Goal: Transaction & Acquisition: Purchase product/service

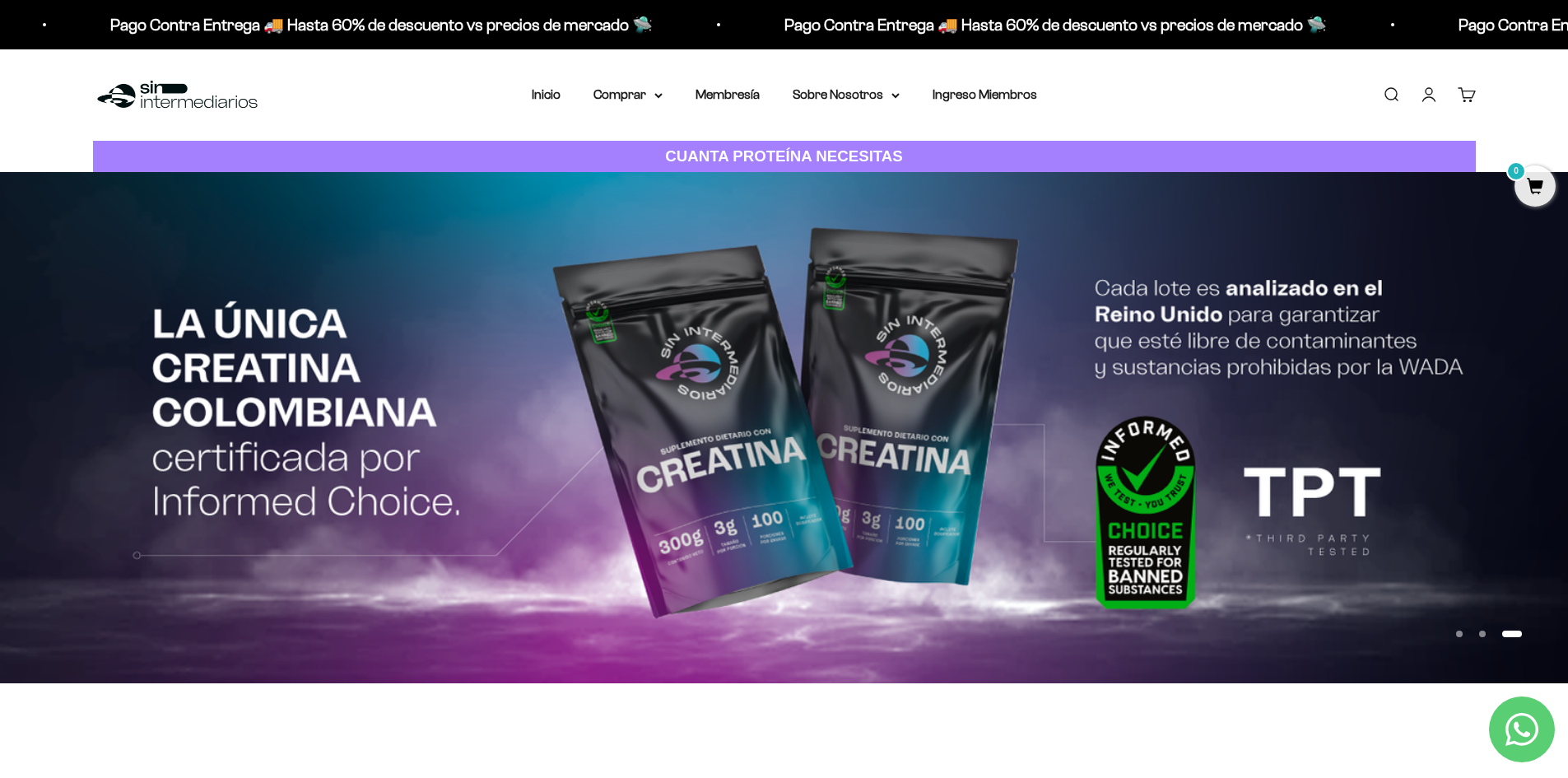
click at [1429, 94] on link "Iniciar sesión" at bounding box center [1429, 94] width 18 height 18
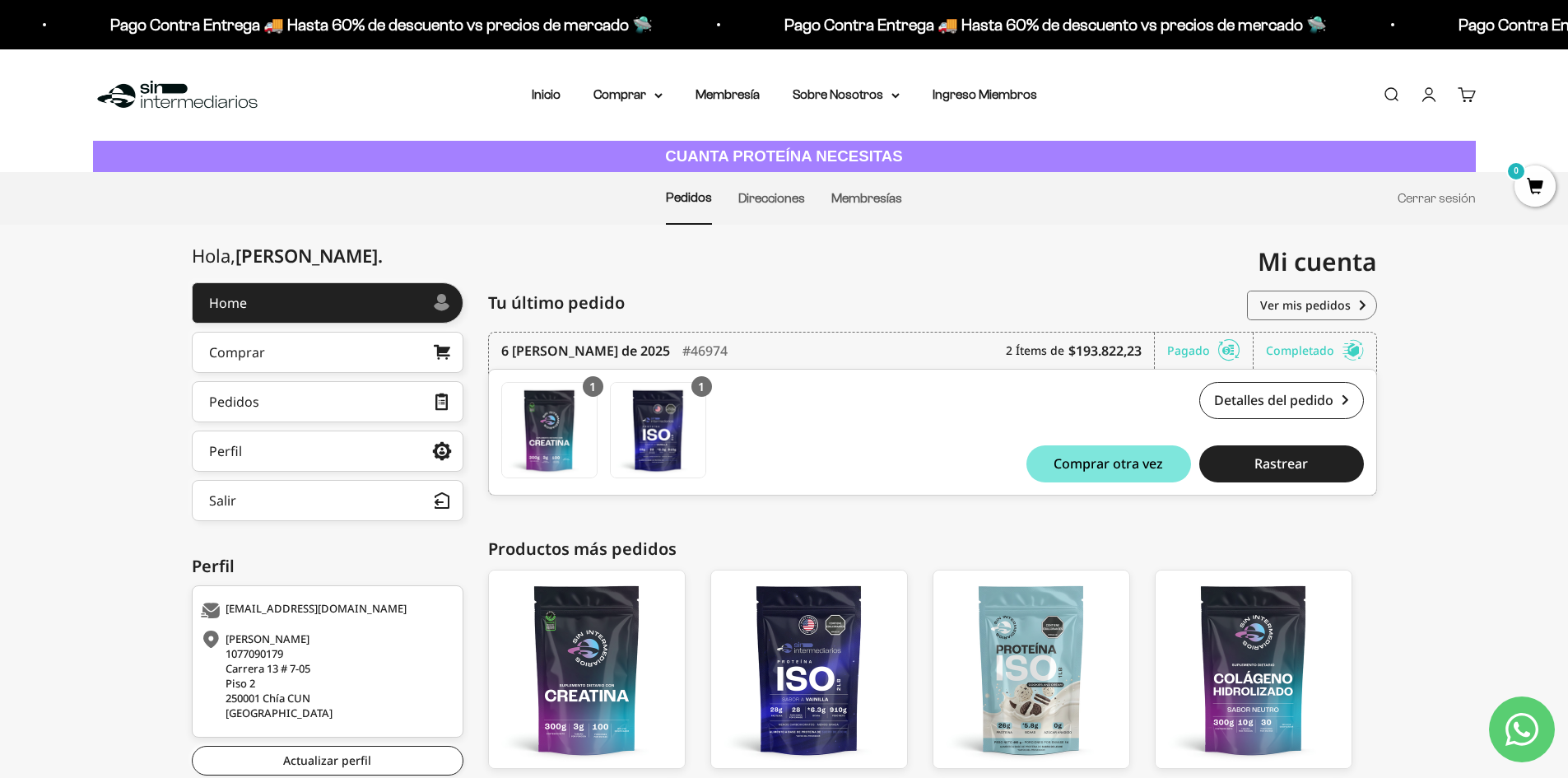
scroll to position [82, 0]
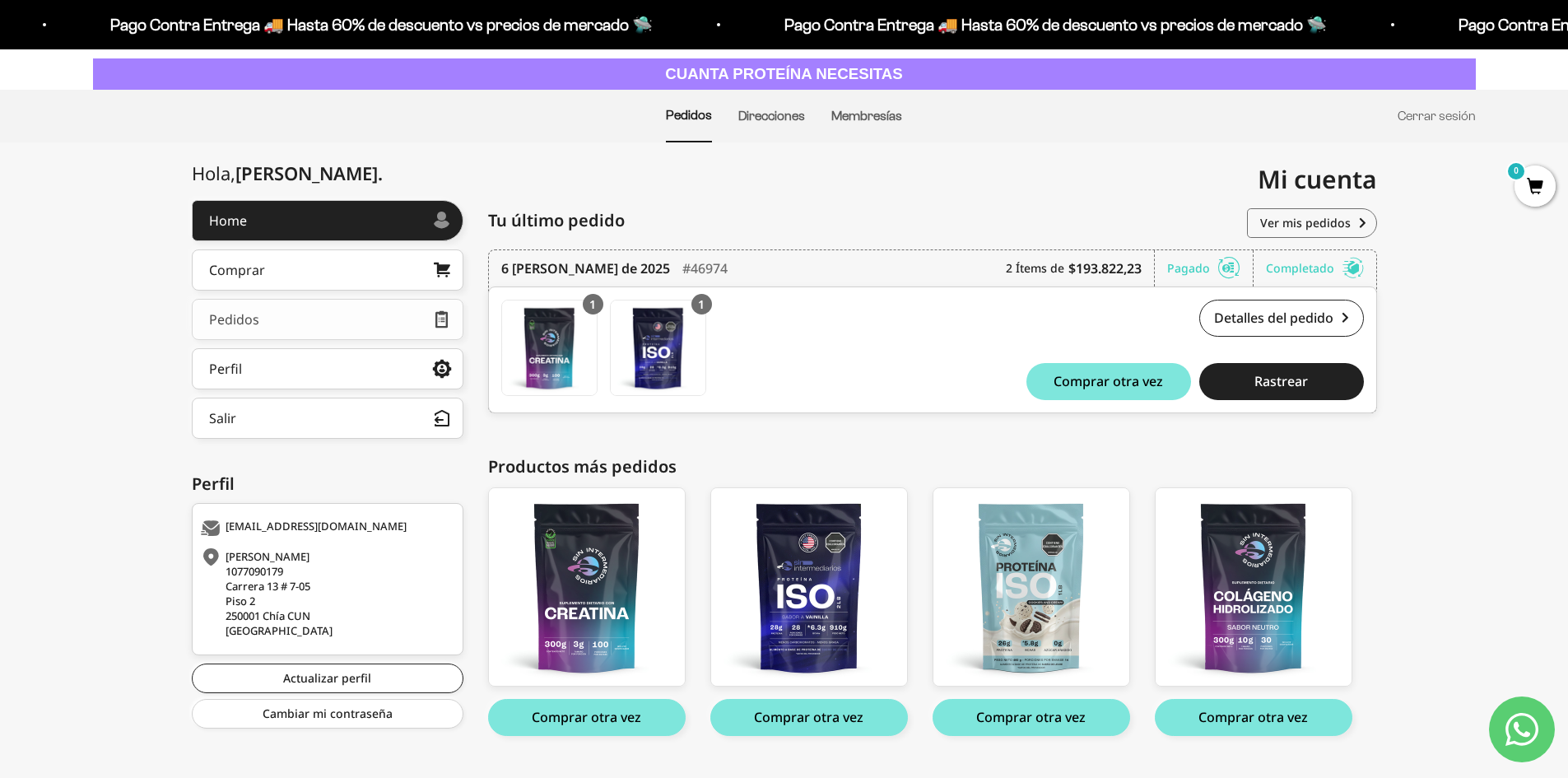
click at [337, 322] on link "Pedidos" at bounding box center [328, 319] width 272 height 41
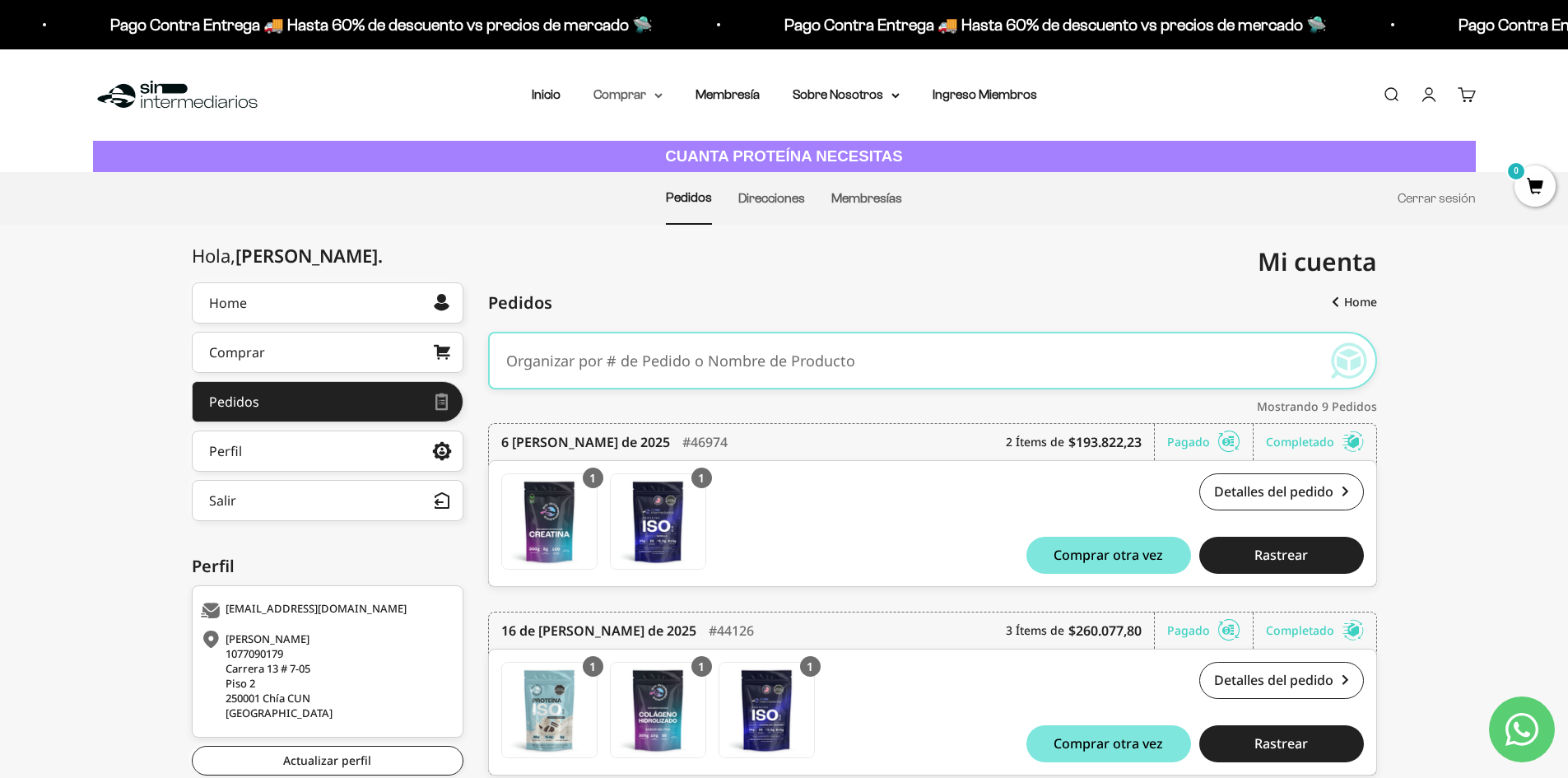
click at [641, 92] on summary "Comprar" at bounding box center [629, 94] width 69 height 21
click at [649, 150] on span "Proteínas" at bounding box center [630, 147] width 55 height 14
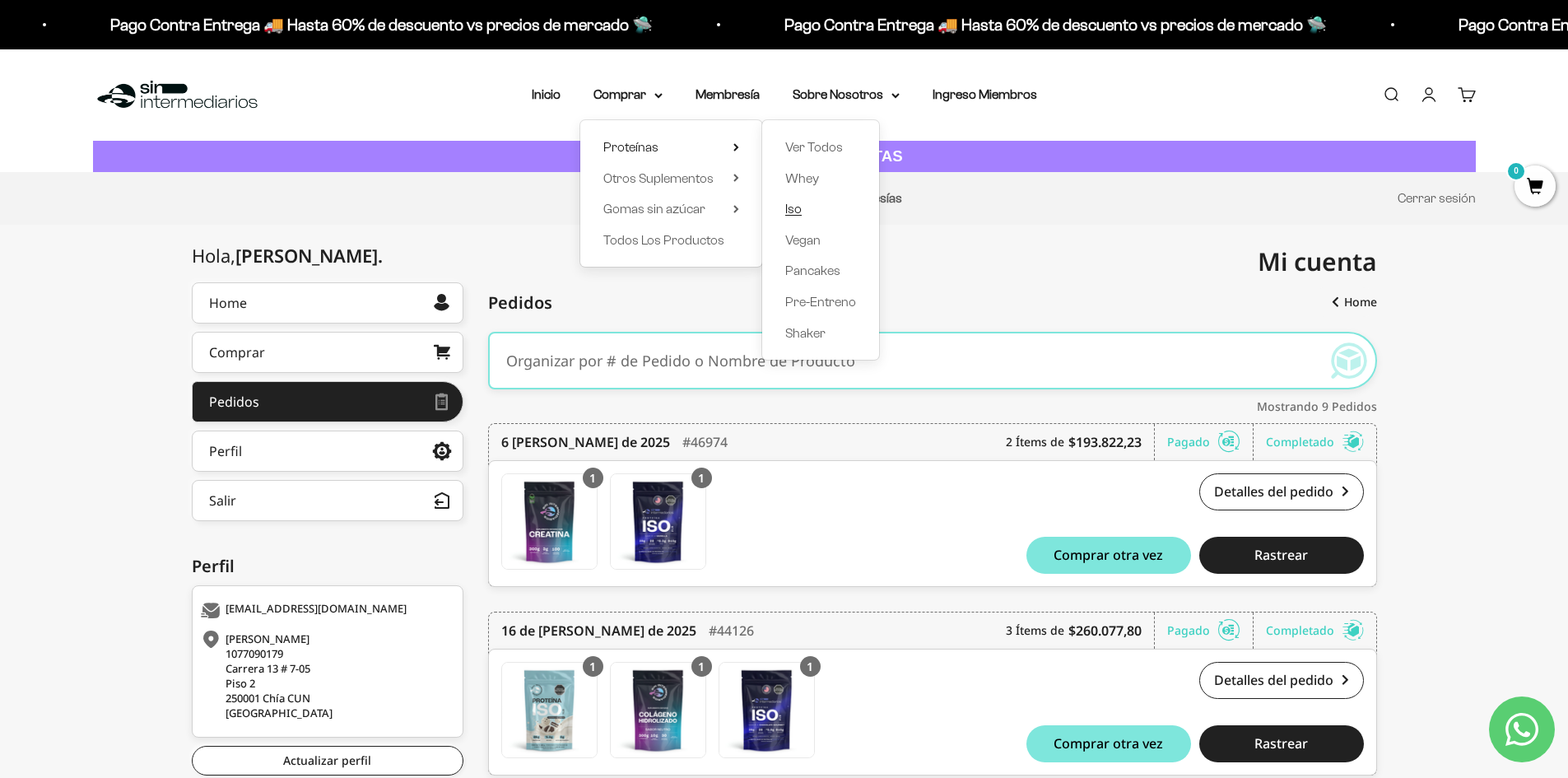
click at [787, 212] on span "Iso" at bounding box center [793, 209] width 16 height 14
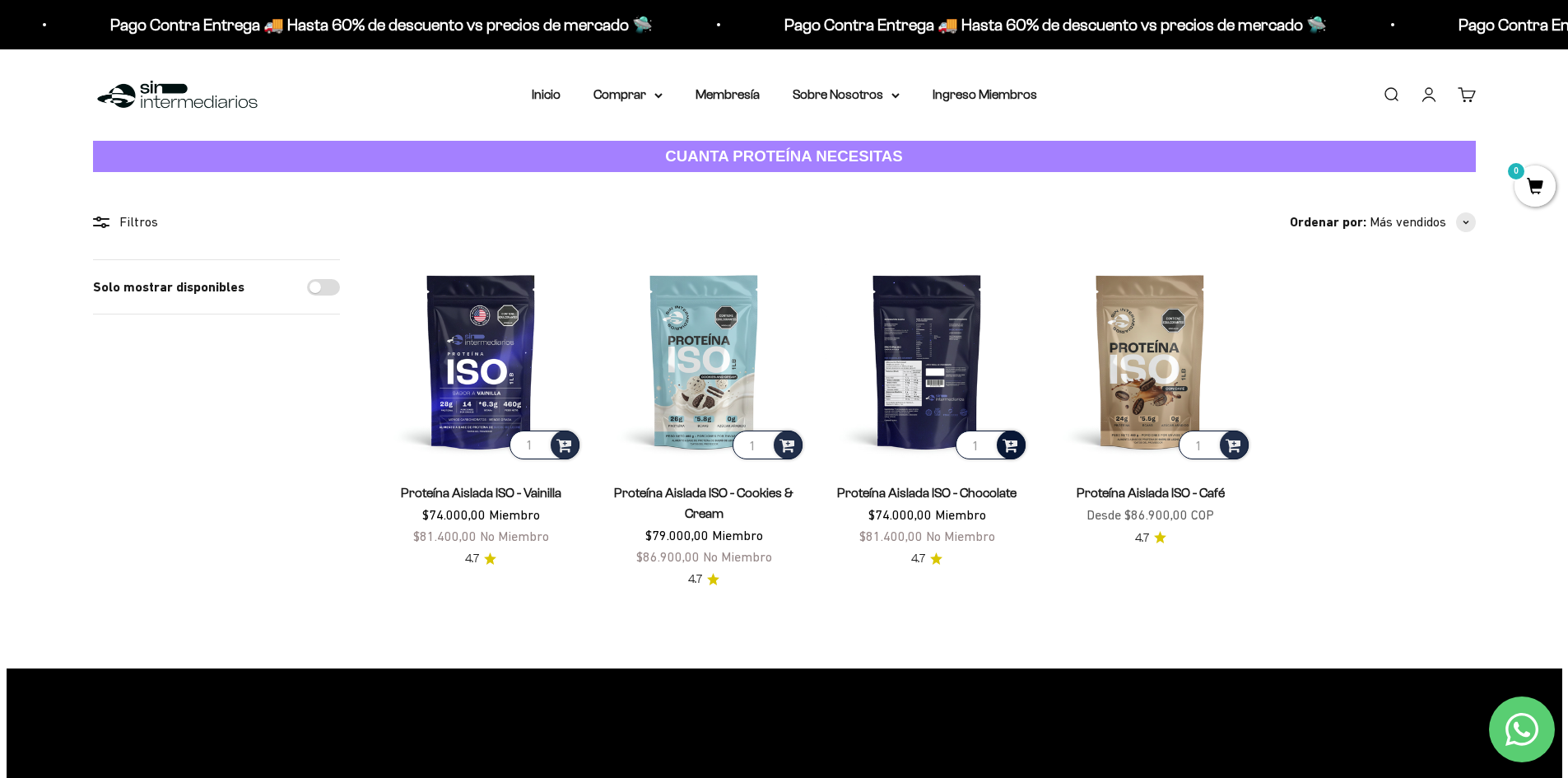
click at [1016, 446] on span at bounding box center [1010, 443] width 16 height 19
click at [923, 421] on span "Chocolate / 2 libras (910g)" at bounding box center [928, 420] width 117 height 13
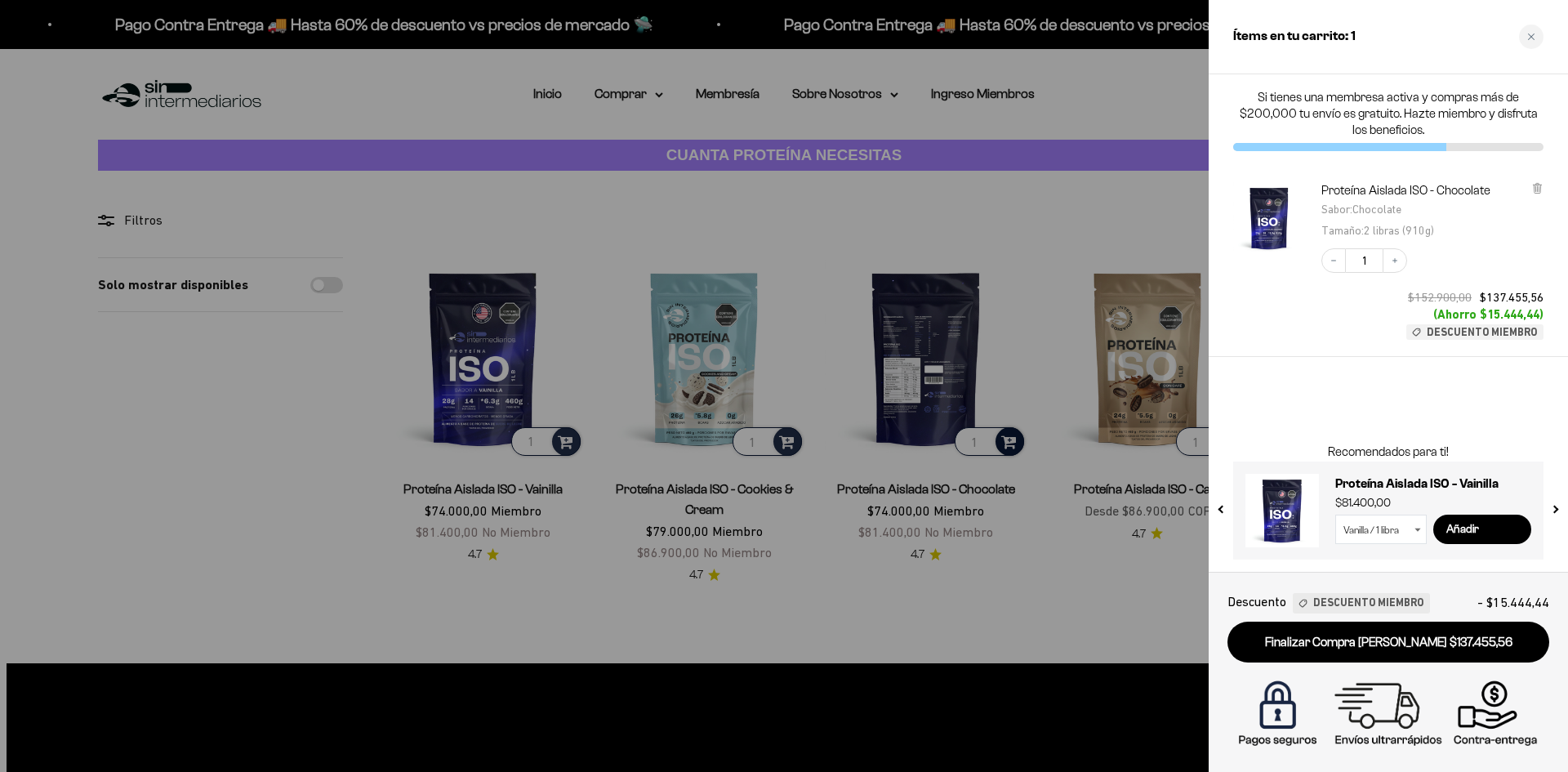
click at [1032, 558] on div at bounding box center [784, 386] width 1568 height 772
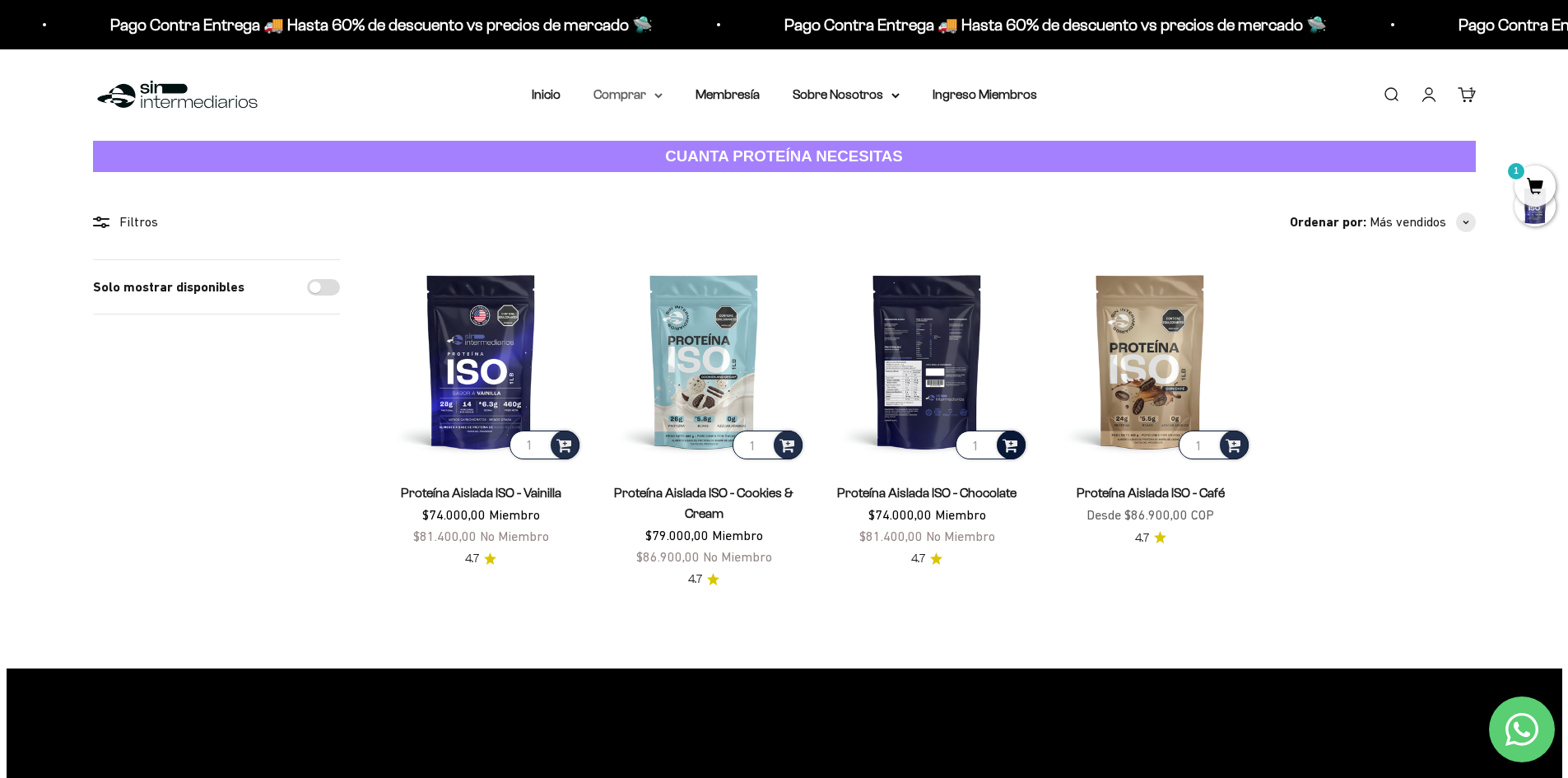
click at [657, 93] on icon at bounding box center [659, 95] width 8 height 6
click at [539, 440] on input "2" at bounding box center [544, 445] width 70 height 29
click at [539, 454] on input "2" at bounding box center [544, 445] width 70 height 29
type input "1"
click at [542, 447] on input "1" at bounding box center [544, 445] width 70 height 29
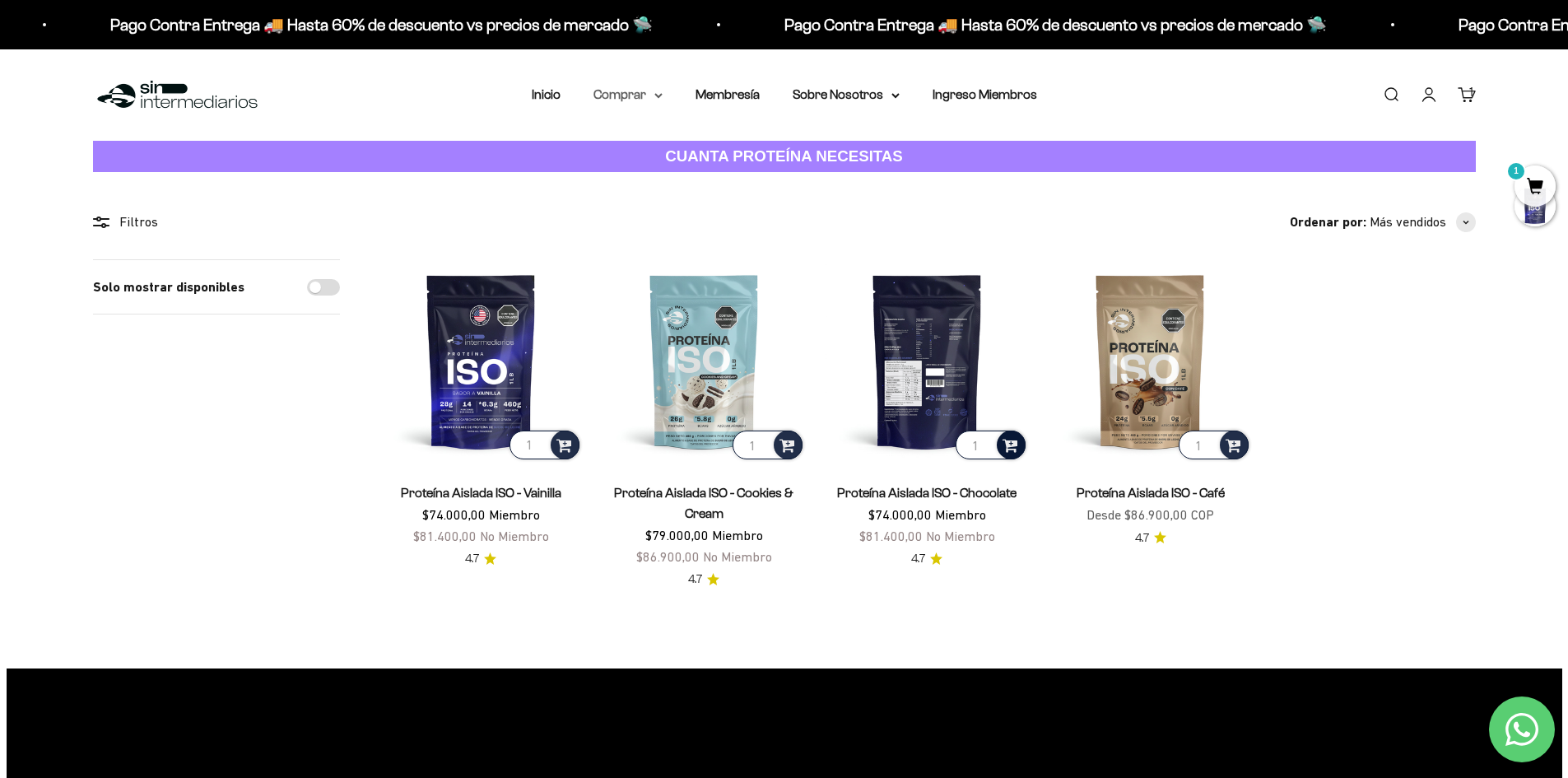
click at [625, 96] on summary "Comprar" at bounding box center [629, 94] width 69 height 21
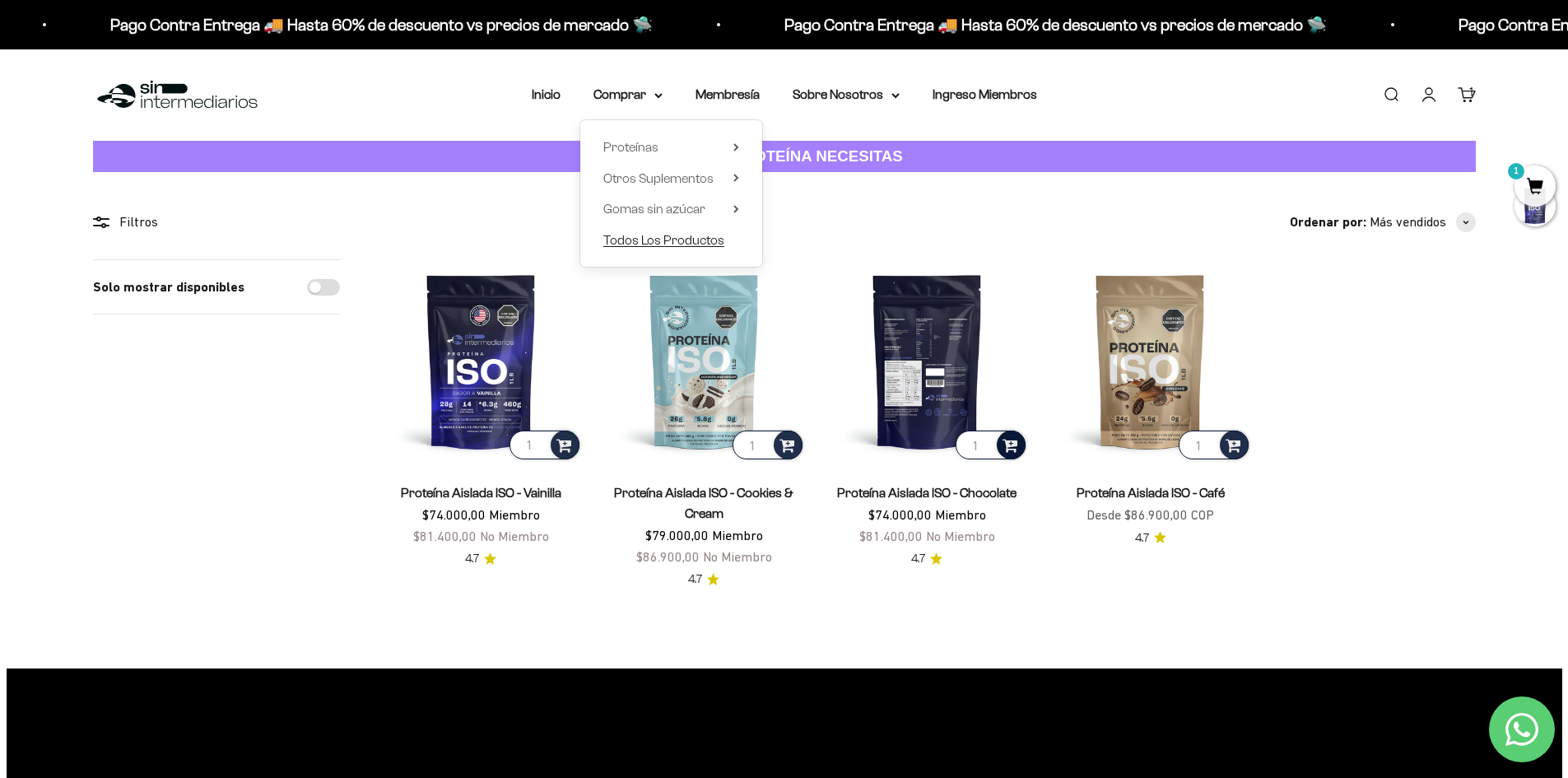
click at [660, 230] on span "Todos Los Productos" at bounding box center [663, 240] width 121 height 21
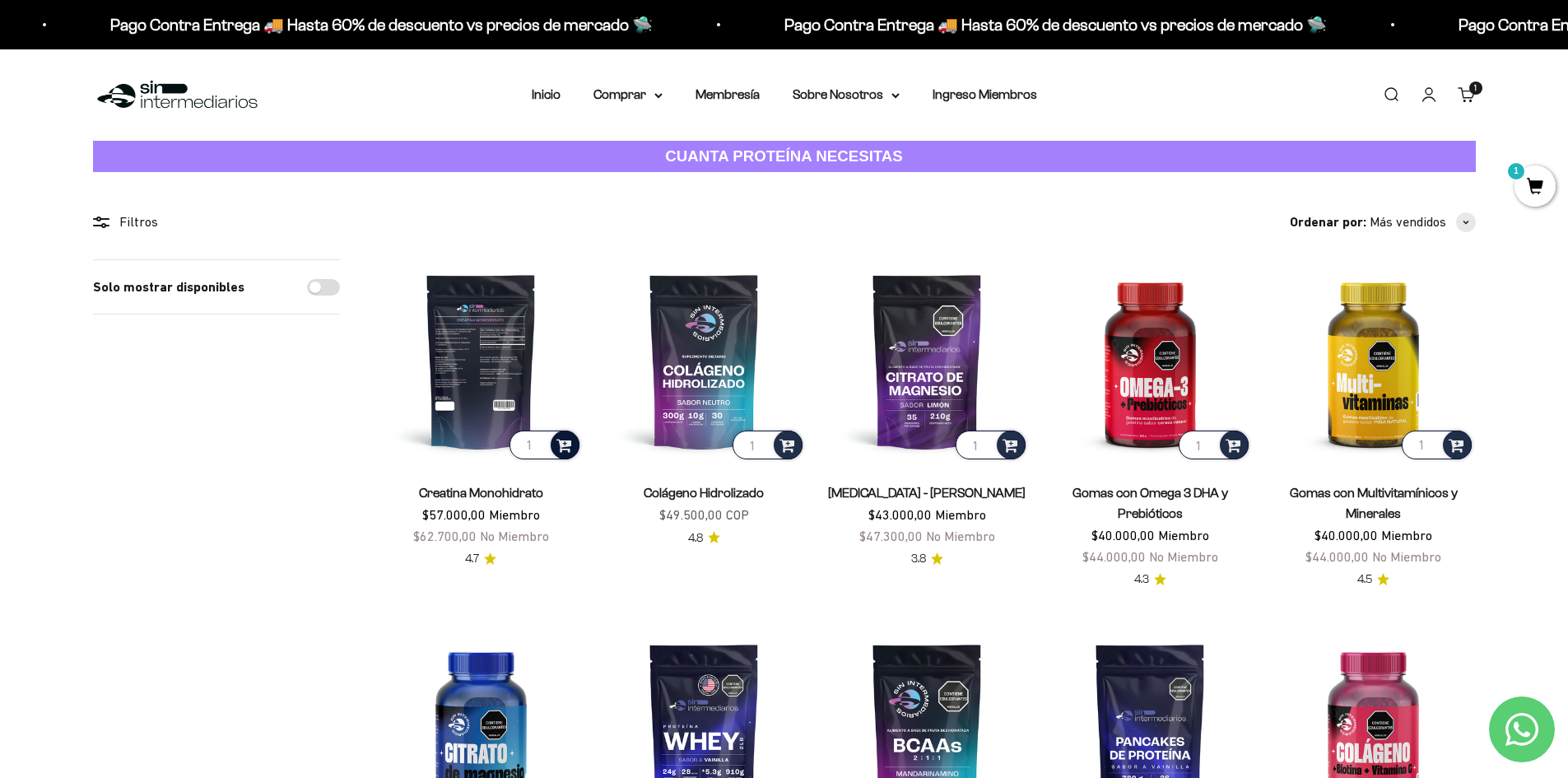
click at [571, 449] on span at bounding box center [564, 443] width 16 height 19
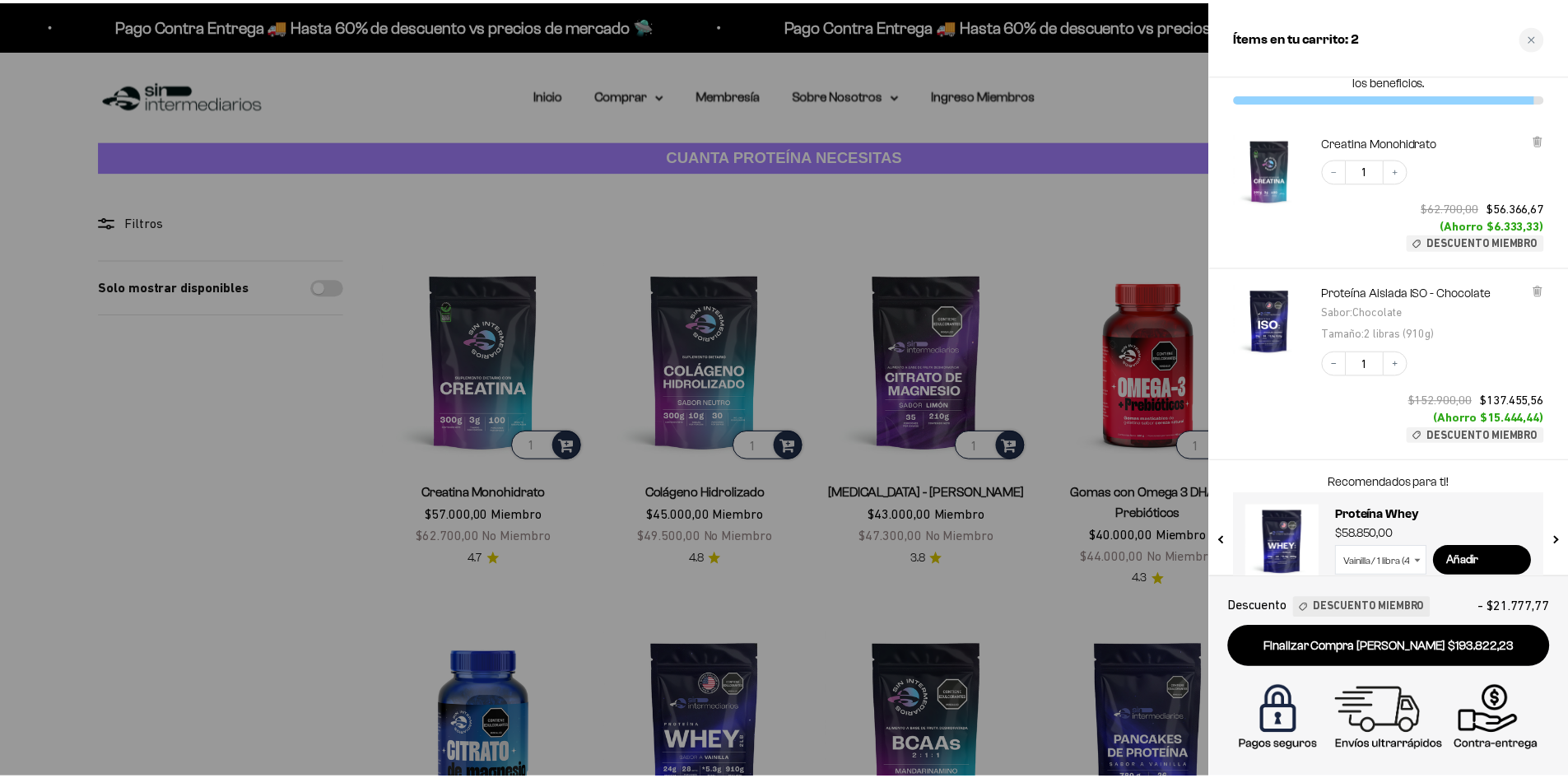
scroll to position [78, 0]
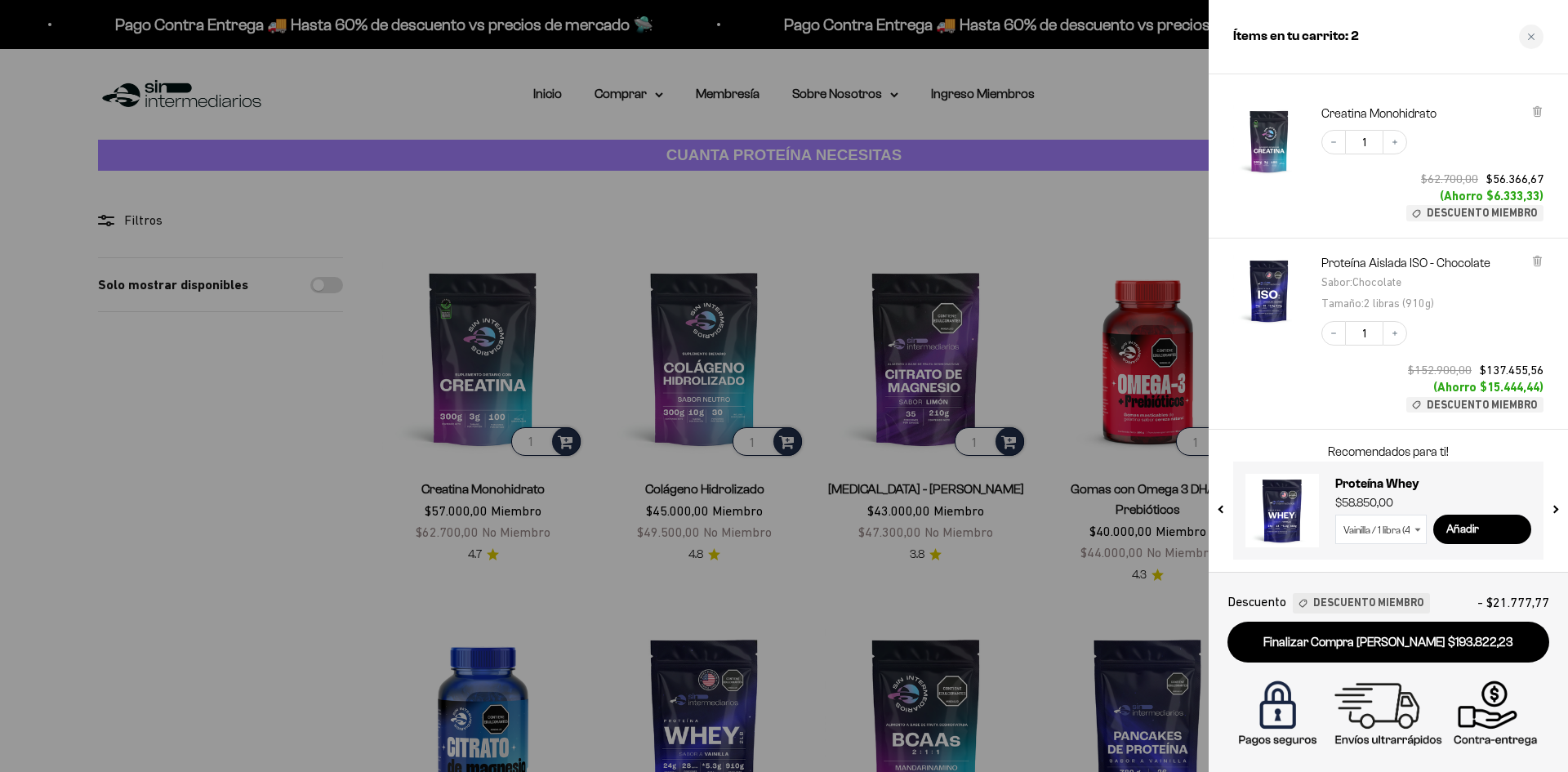
click at [329, 576] on div at bounding box center [784, 386] width 1568 height 772
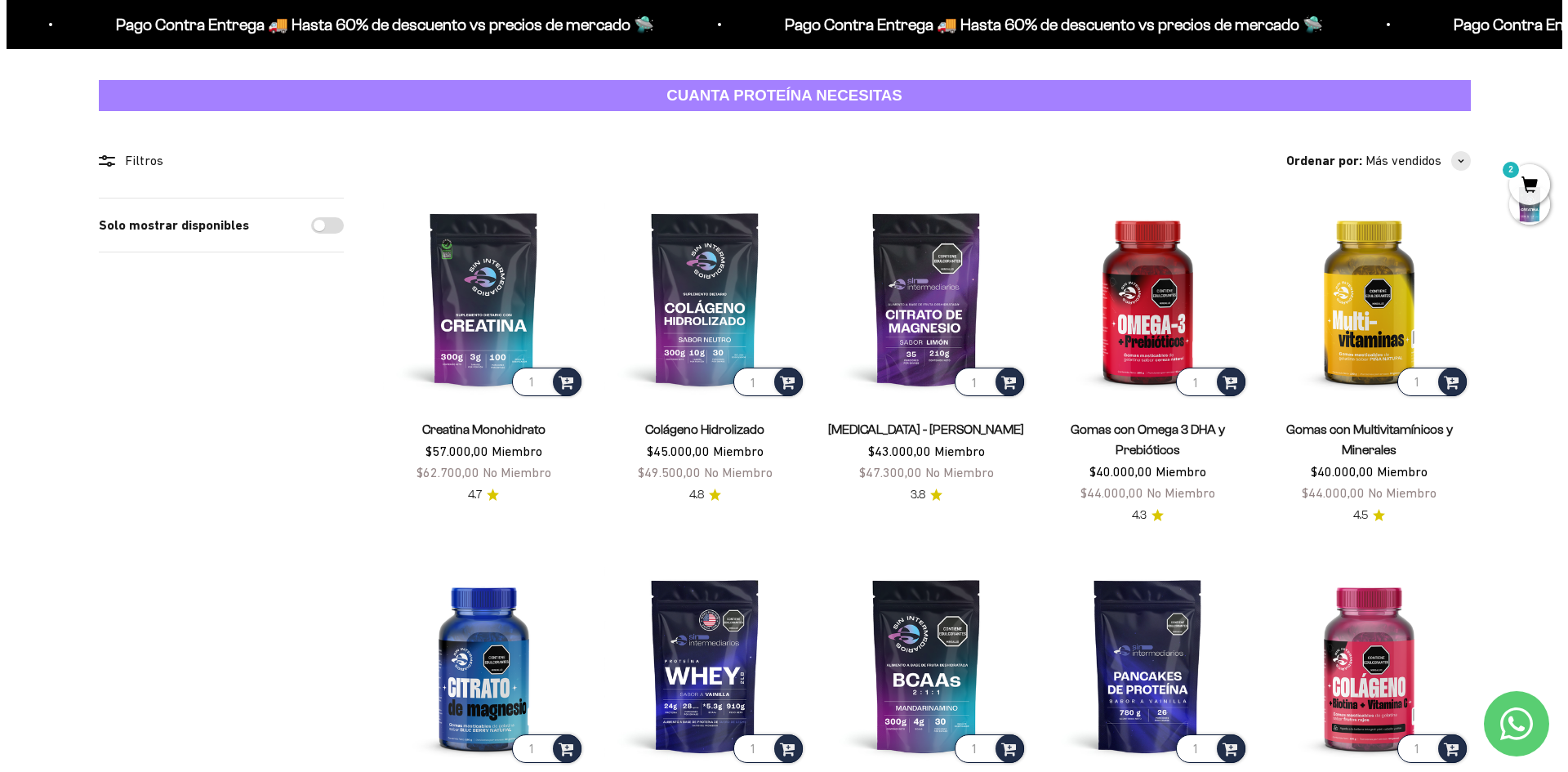
scroll to position [0, 0]
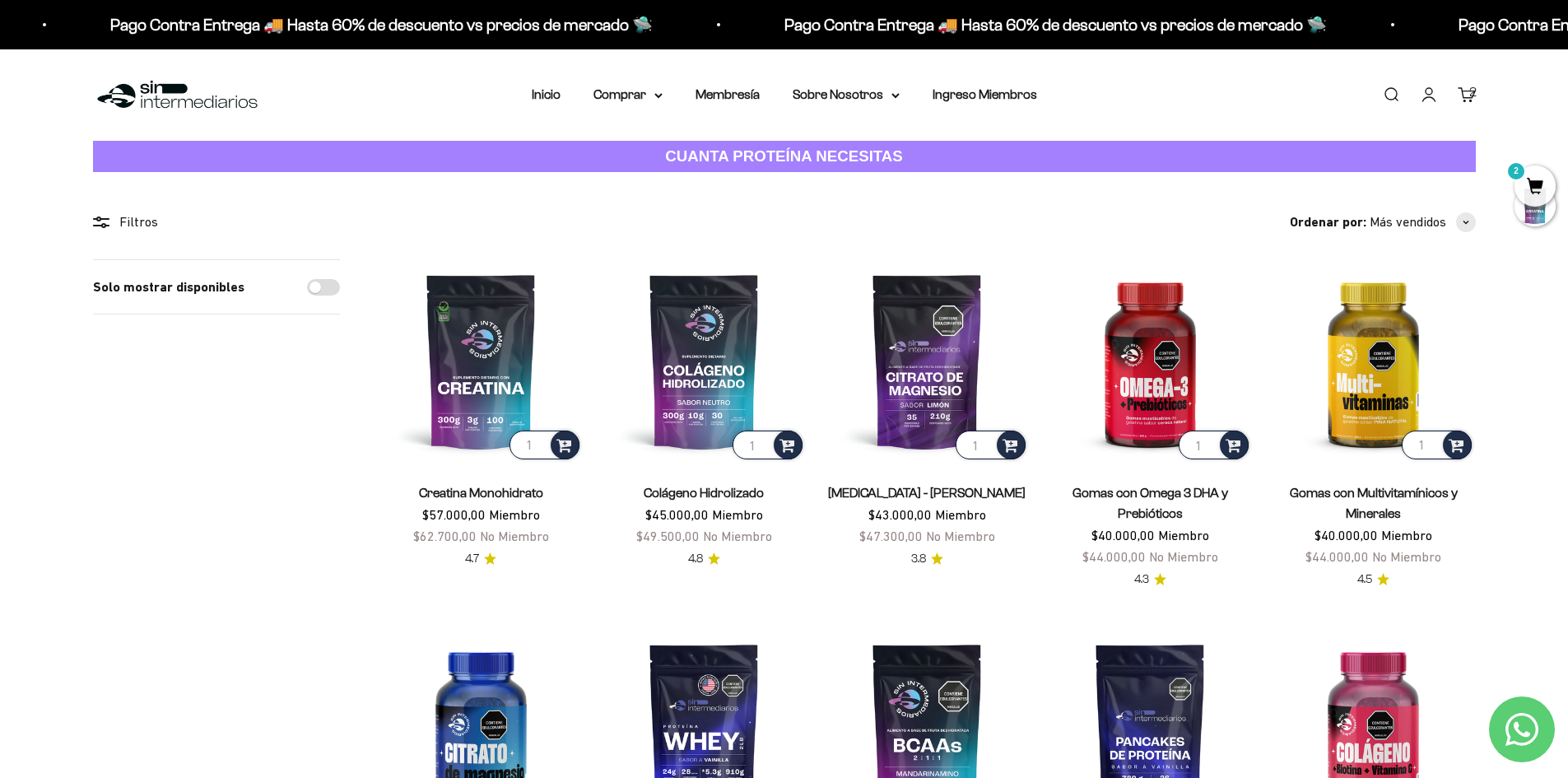
click at [1532, 181] on span "2" at bounding box center [1535, 186] width 41 height 41
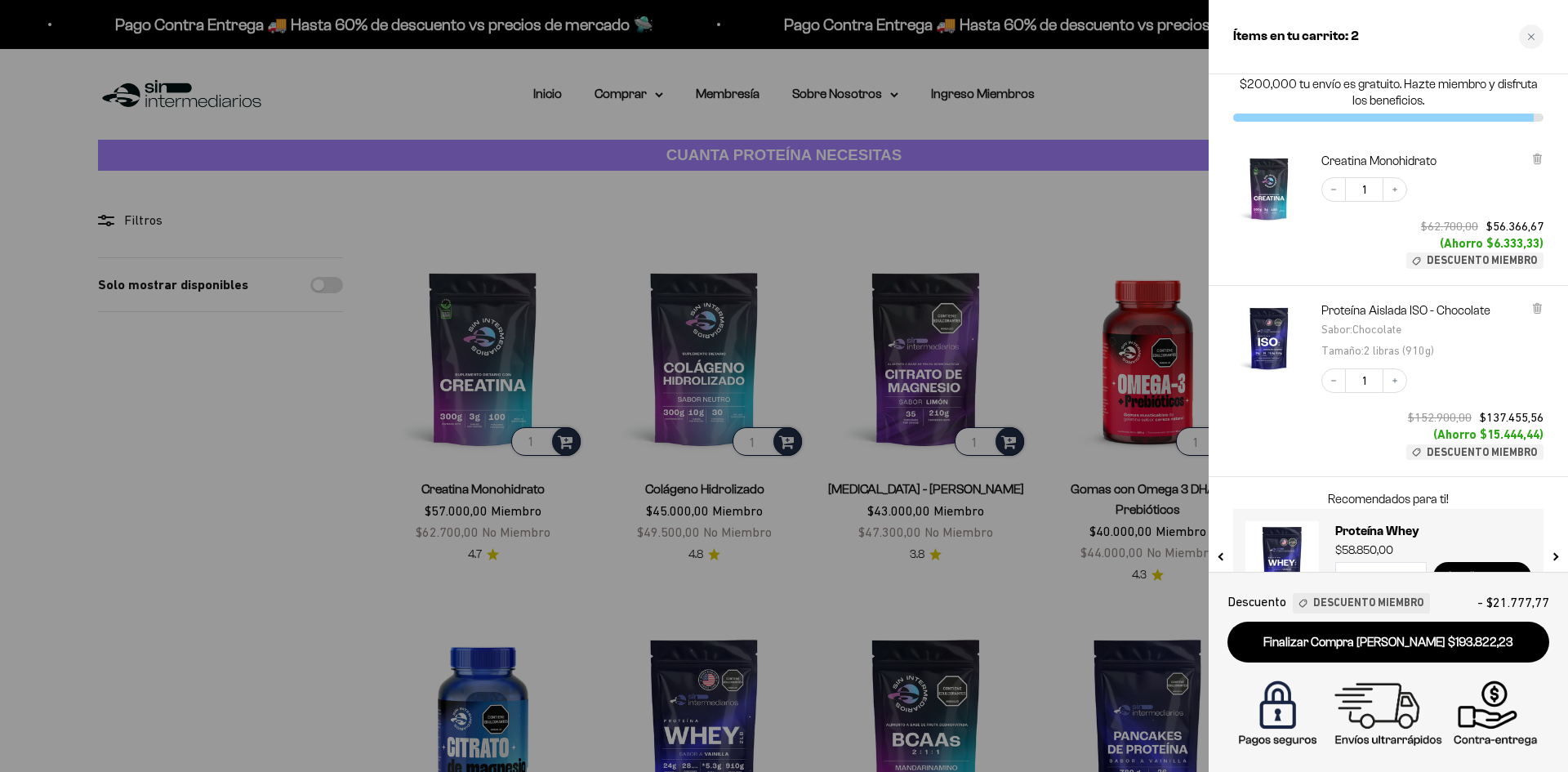
scroll to position [77, 0]
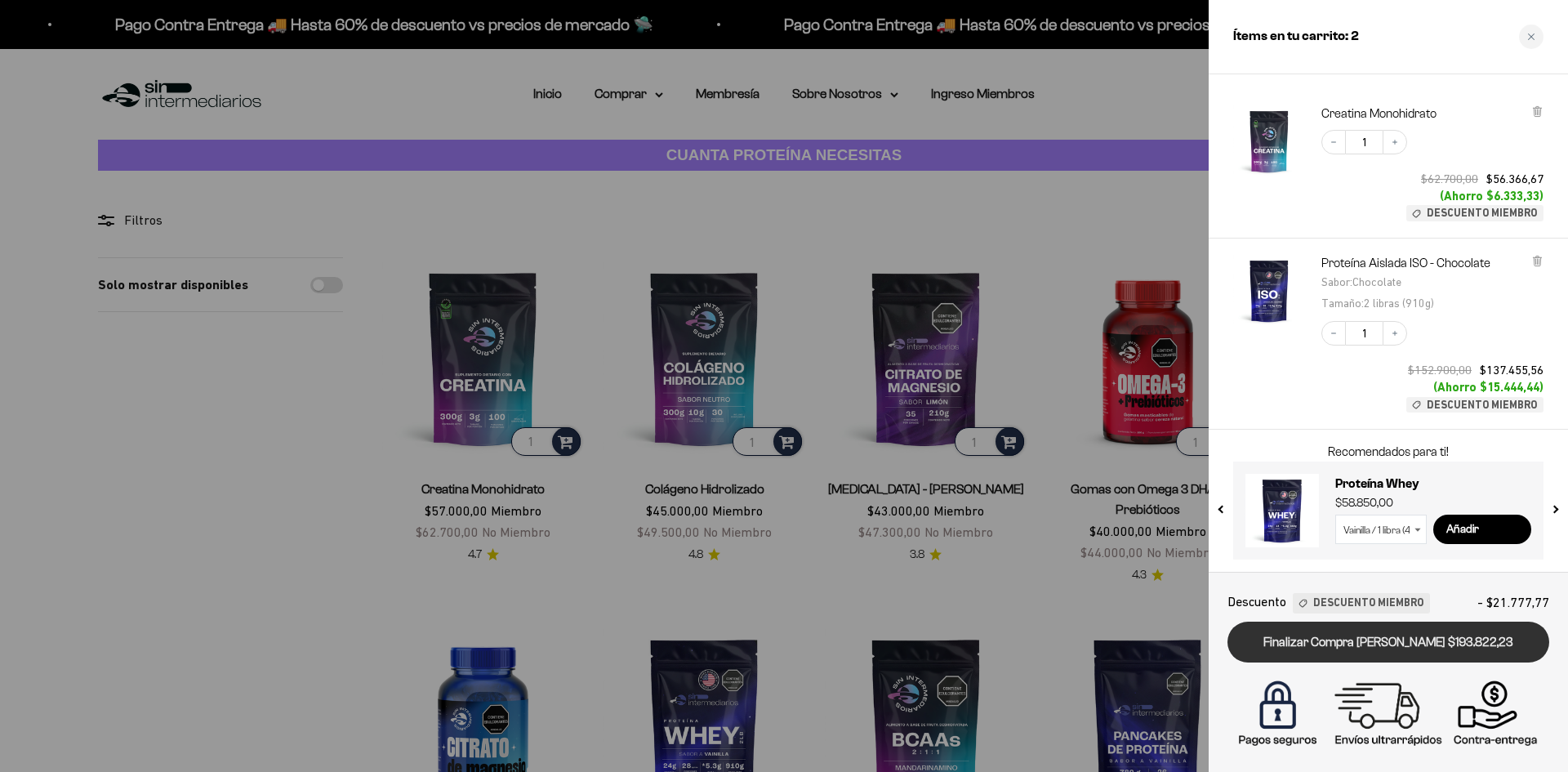
click at [1440, 645] on link "Finalizar Compra [PERSON_NAME] $193.822,23" at bounding box center [1389, 643] width 322 height 42
